Goal: Task Accomplishment & Management: Complete application form

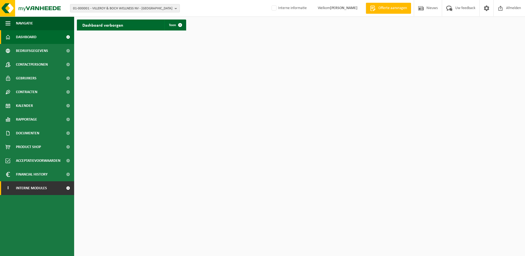
click at [47, 188] on span "Interne modules" at bounding box center [31, 188] width 31 height 14
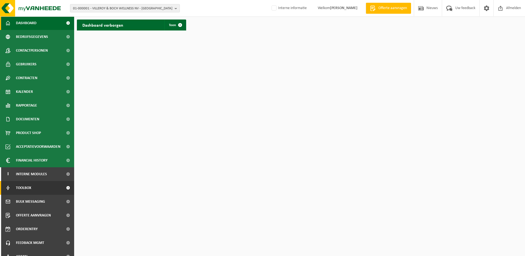
scroll to position [21, 0]
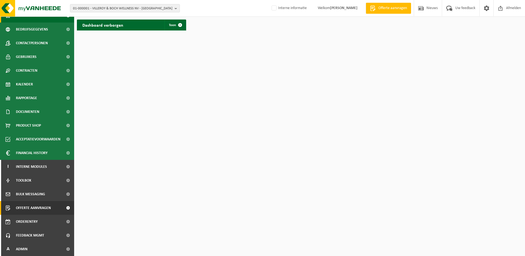
click at [44, 204] on span "Offerte aanvragen" at bounding box center [33, 208] width 35 height 14
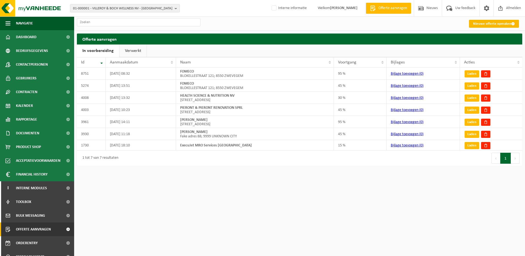
click at [500, 25] on link "Nieuwe offerte opmaken" at bounding box center [494, 24] width 50 height 8
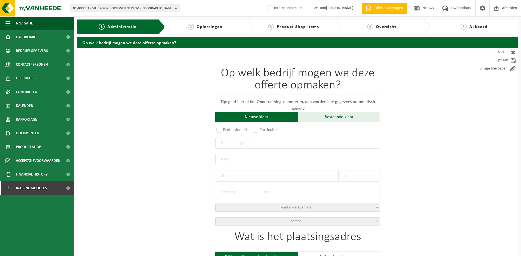
click at [305, 114] on div "Bestaande klant" at bounding box center [339, 117] width 82 height 10
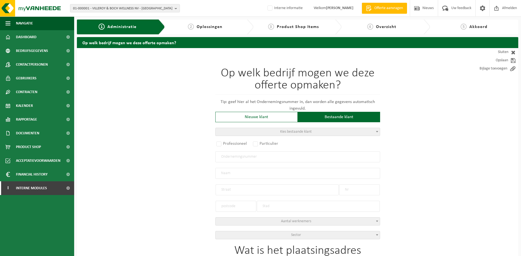
click at [278, 132] on span "Kies bestaande klant" at bounding box center [298, 132] width 164 height 8
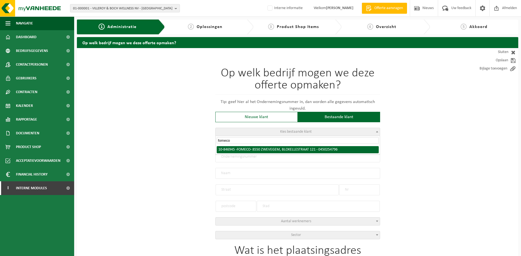
type input "fomeco"
select select "95079"
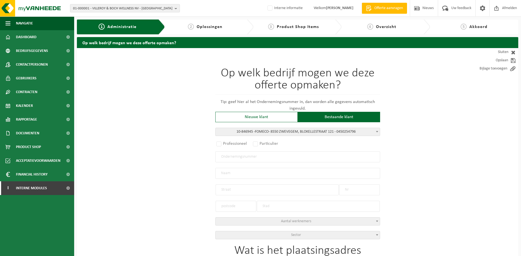
radio input "true"
type input "0450.254.796"
type input "FOMECO"
type input "BLOKELLESTRAAT"
type input "121"
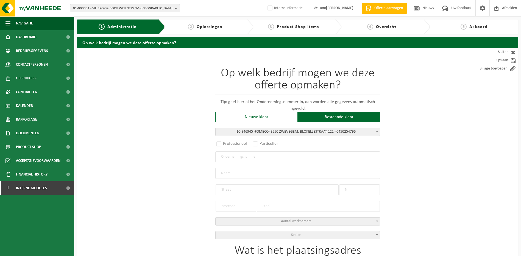
type input "8550"
type input "ZWEVEGEM"
select select "1006"
type input "FOMECO"
type input "BLOKELLESTRAAT"
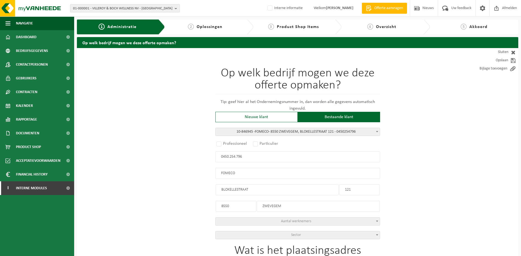
type input "121"
type input "8550"
type input "ZWEVEGEM"
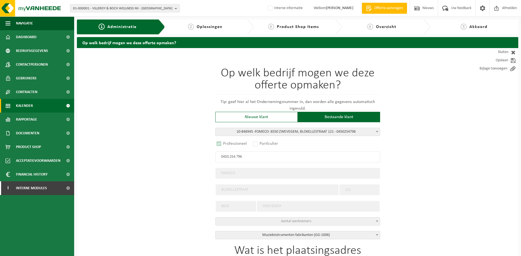
select select "B"
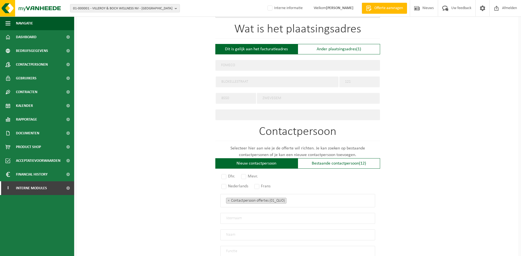
scroll to position [275, 0]
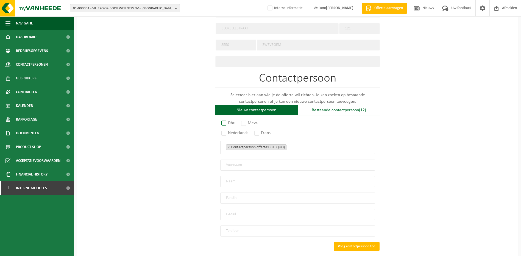
click at [229, 120] on label "Dhr." at bounding box center [228, 123] width 16 height 8
radio input "true"
click at [225, 133] on div "Dhr. Mevr. Nederlands Frans Contactpersoon offertes (01_QUO) Verantwoordelijke …" at bounding box center [297, 179] width 165 height 116
drag, startPoint x: 240, startPoint y: 164, endPoint x: 243, endPoint y: 161, distance: 4.7
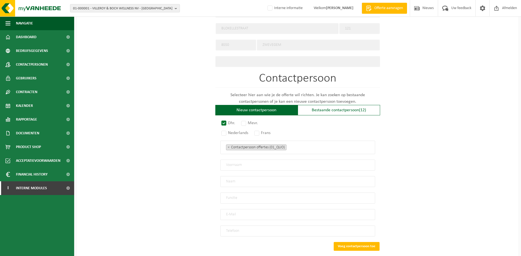
click at [240, 164] on input "text" at bounding box center [297, 165] width 155 height 11
type input "TEST"
type input "Wendy"
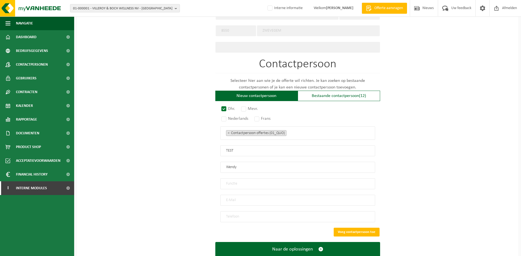
scroll to position [302, 0]
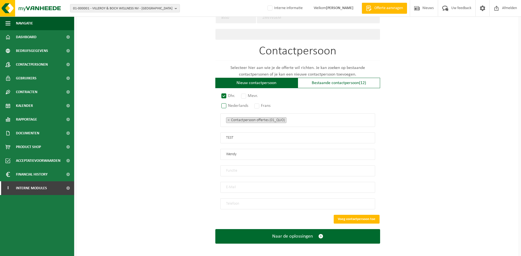
click at [224, 103] on label "Nederlands" at bounding box center [235, 106] width 30 height 8
radio input "true"
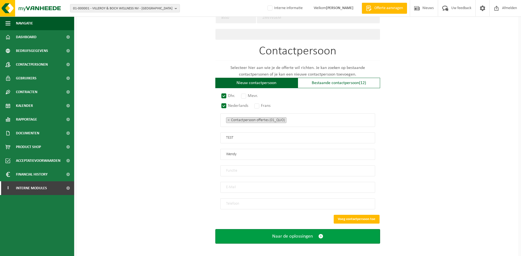
click at [308, 233] on span "Naar de oplossingen" at bounding box center [292, 236] width 41 height 6
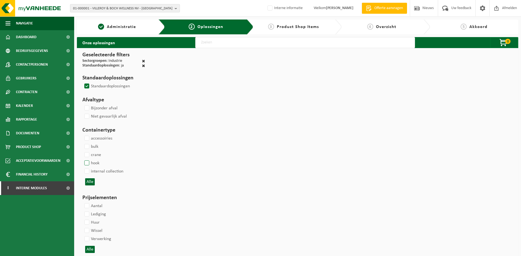
click at [88, 161] on label "hook" at bounding box center [91, 163] width 16 height 8
click at [82, 159] on input "hook" at bounding box center [82, 159] width 0 height 0
checkbox input "true"
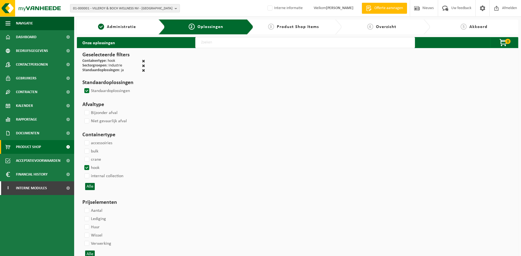
select select
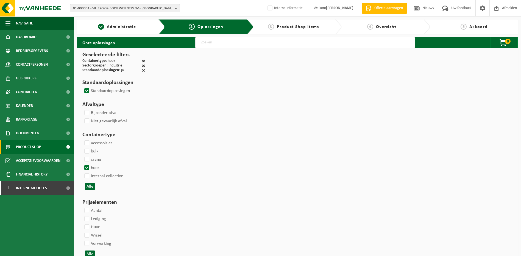
select select
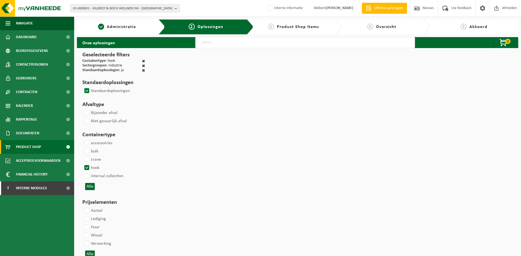
select select
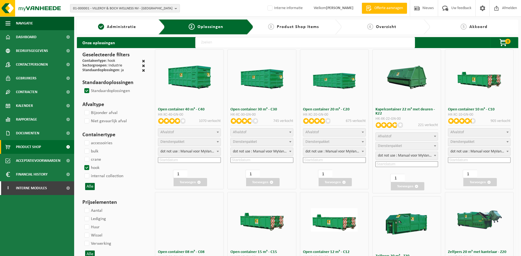
select select
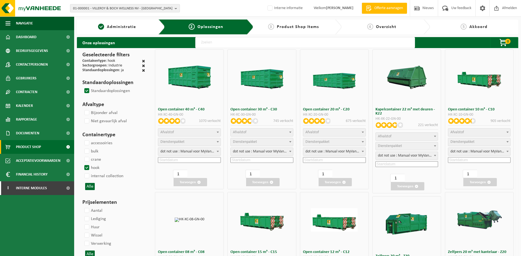
select select
select select "197"
select select
select select "8"
select select
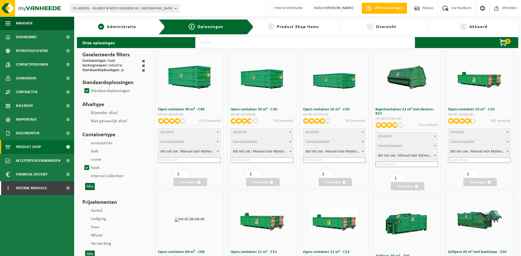
select select "7"
select select
select select "7"
select select
select select "25"
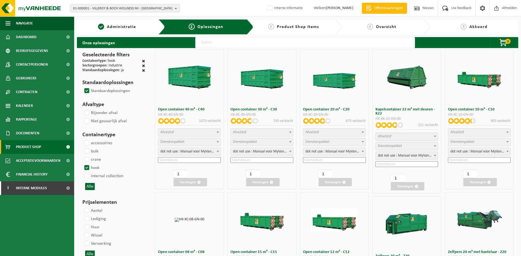
select select "25"
click at [180, 134] on span "Afvalstof" at bounding box center [189, 132] width 62 height 8
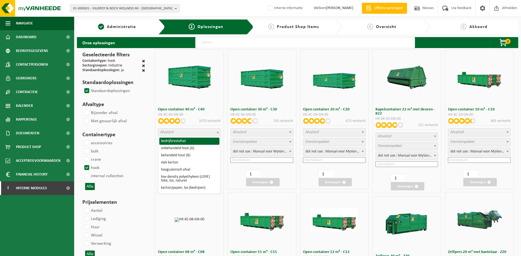
select select "8"
select select
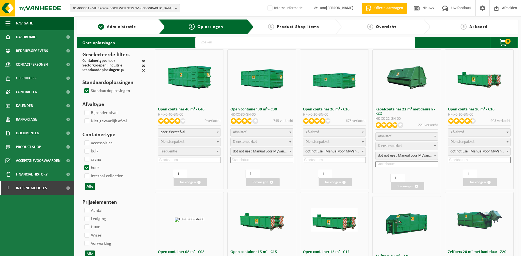
click at [177, 140] on span "Dienstenpakket" at bounding box center [172, 142] width 24 height 4
select select "7"
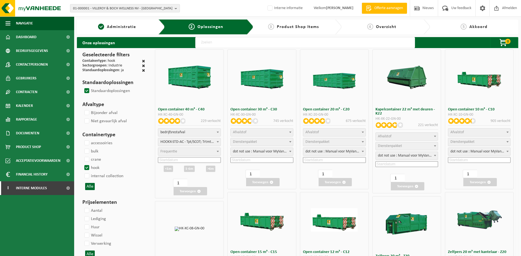
select select "25"
click at [176, 161] on input at bounding box center [189, 160] width 63 height 6
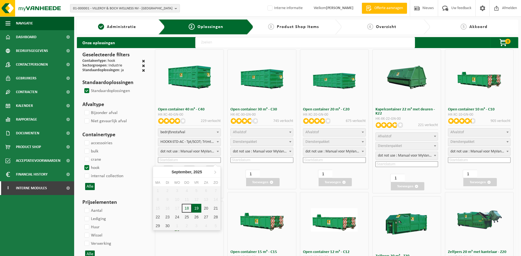
click at [193, 207] on div "19" at bounding box center [197, 208] width 10 height 9
type input "[DATE]"
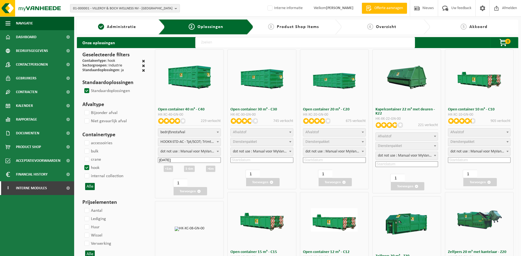
click at [208, 171] on div ">6m" at bounding box center [210, 169] width 9 height 6
click at [187, 191] on button "Toevoegen" at bounding box center [190, 191] width 33 height 8
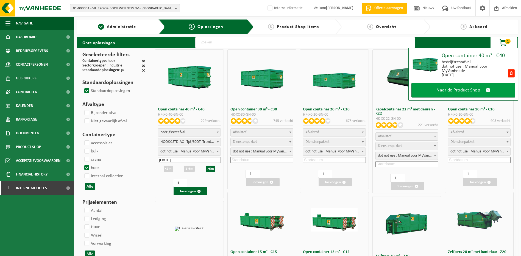
click at [463, 86] on link "Naar de Product Shop" at bounding box center [463, 90] width 104 height 15
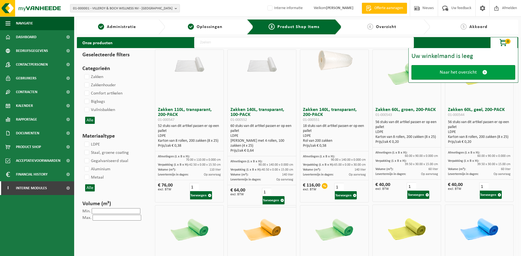
click at [453, 73] on span "Naar het overzicht" at bounding box center [458, 72] width 37 height 6
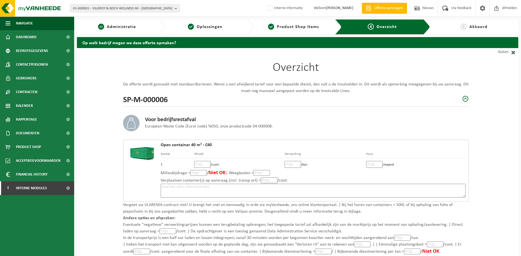
click at [121, 27] on span "Administratie" at bounding box center [121, 27] width 29 height 4
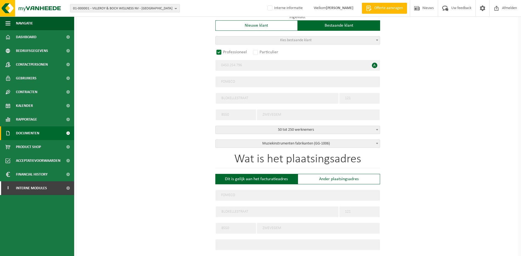
scroll to position [110, 0]
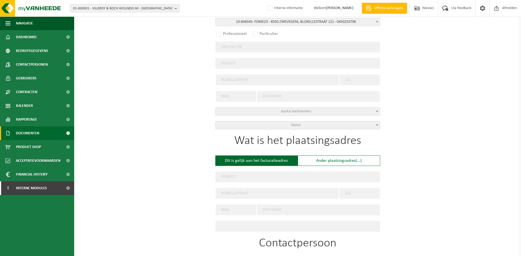
radio input "false"
select select
type input "FOMECO NV"
type input "2062561478"
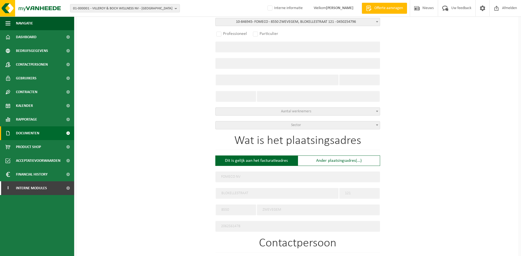
radio input "true"
select select "95079"
type input "0450.254.796"
type input "FOMECO"
type input "BLOKELLESTRAAT"
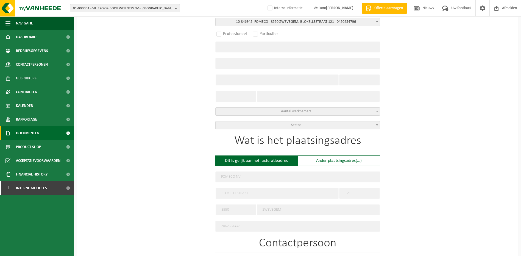
type input "121"
type input "8550"
type input "ZWEVEGEM"
select select "1006"
type input "FOMECO"
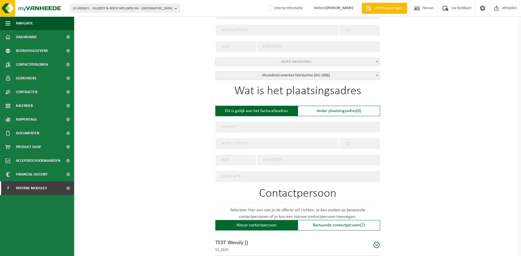
scroll to position [247, 0]
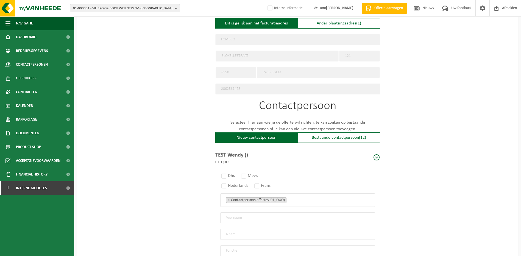
select select "B"
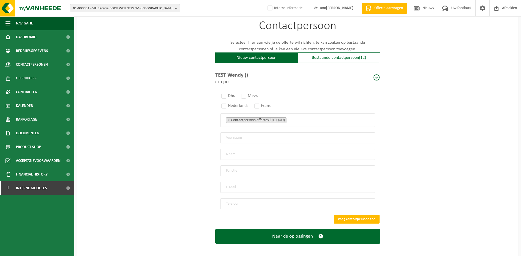
click at [239, 169] on input "text" at bounding box center [297, 170] width 155 height 11
click at [226, 169] on input "text" at bounding box center [297, 170] width 155 height 11
click at [225, 182] on input "email" at bounding box center [297, 187] width 155 height 11
click at [233, 202] on input "tel" at bounding box center [297, 203] width 155 height 11
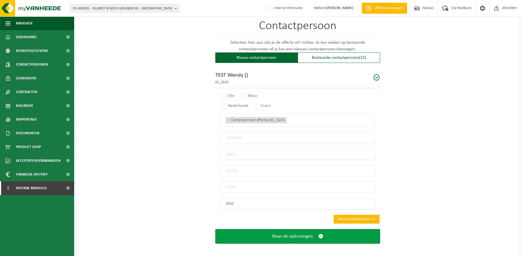
type input "0032"
click at [284, 233] on span "Naar de oplossingen" at bounding box center [292, 236] width 41 height 6
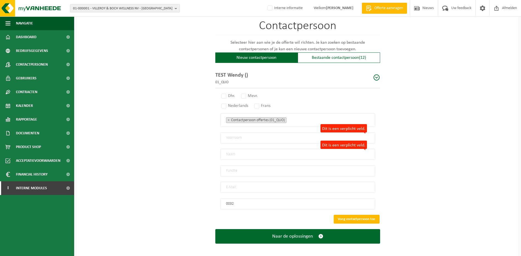
click at [252, 134] on input "Dit is een verplicht veld." at bounding box center [297, 137] width 155 height 11
type input "te"
drag, startPoint x: 274, startPoint y: 86, endPoint x: 276, endPoint y: 80, distance: 6.3
click at [275, 85] on div "TEST Wendy () 01_QUO" at bounding box center [297, 78] width 165 height 20
click at [276, 77] on div "TEST Wendy () 01_QUO" at bounding box center [297, 78] width 165 height 20
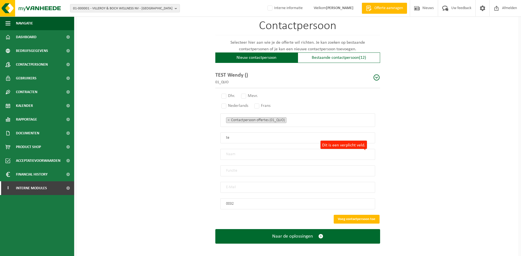
click at [371, 74] on div "TEST Wendy () 01_QUO" at bounding box center [297, 78] width 165 height 20
click at [375, 74] on span at bounding box center [376, 77] width 7 height 7
radio input "true"
type input "TEST"
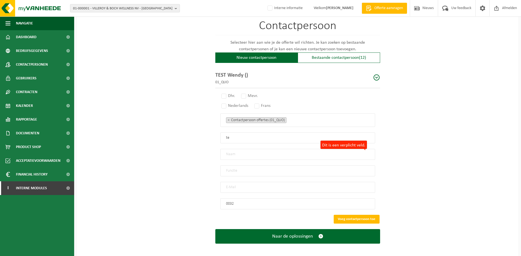
type input "Wendy"
click at [239, 185] on input "email" at bounding box center [297, 187] width 155 height 11
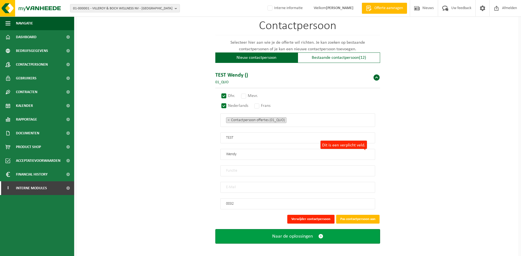
type input "0032"
click at [280, 229] on button "Naar de oplossingen" at bounding box center [297, 236] width 165 height 15
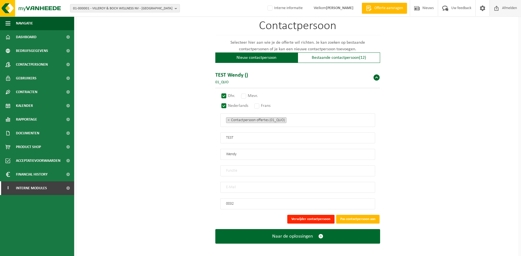
click at [515, 12] on span "Afmelden" at bounding box center [510, 8] width 18 height 16
